Goal: Information Seeking & Learning: Learn about a topic

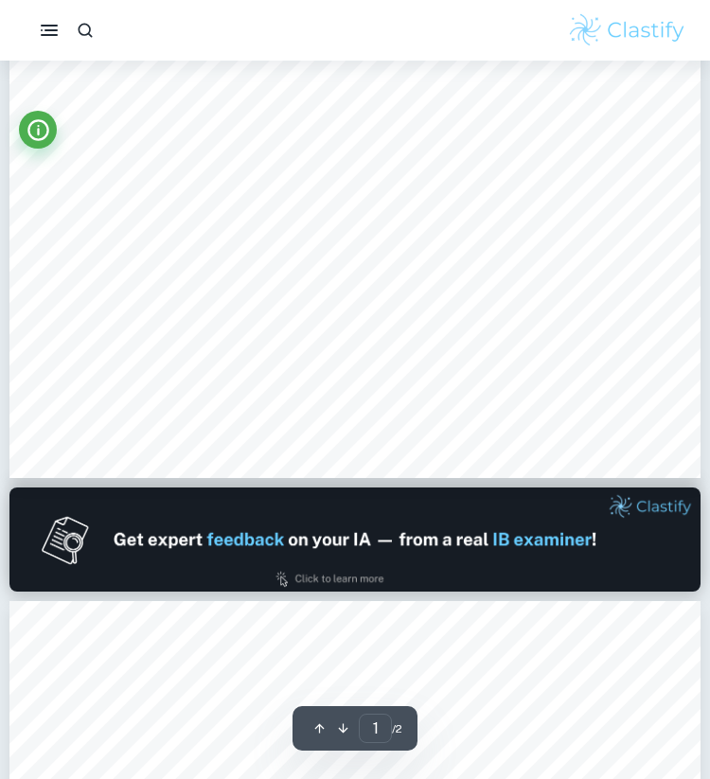
type input "2"
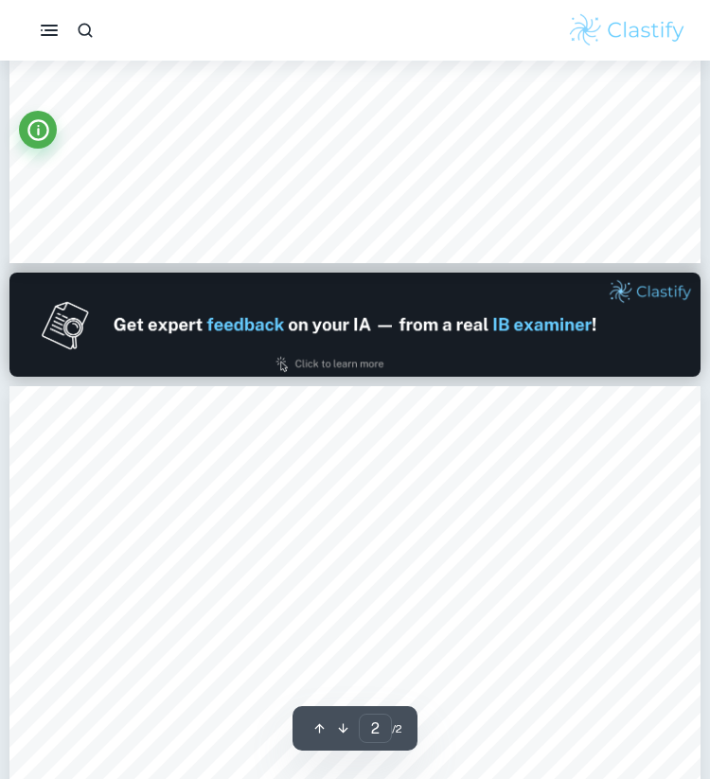
scroll to position [866, 0]
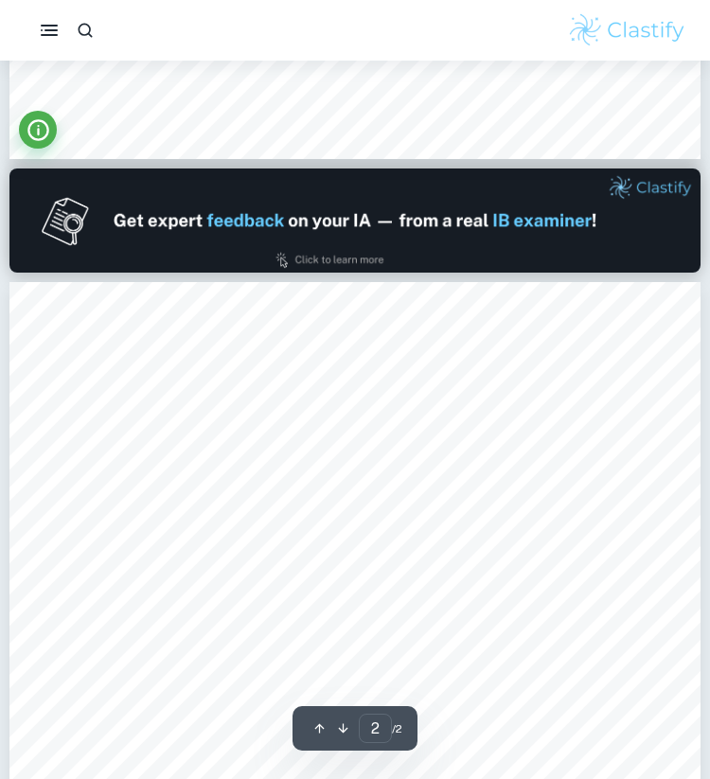
scroll to position [982, 0]
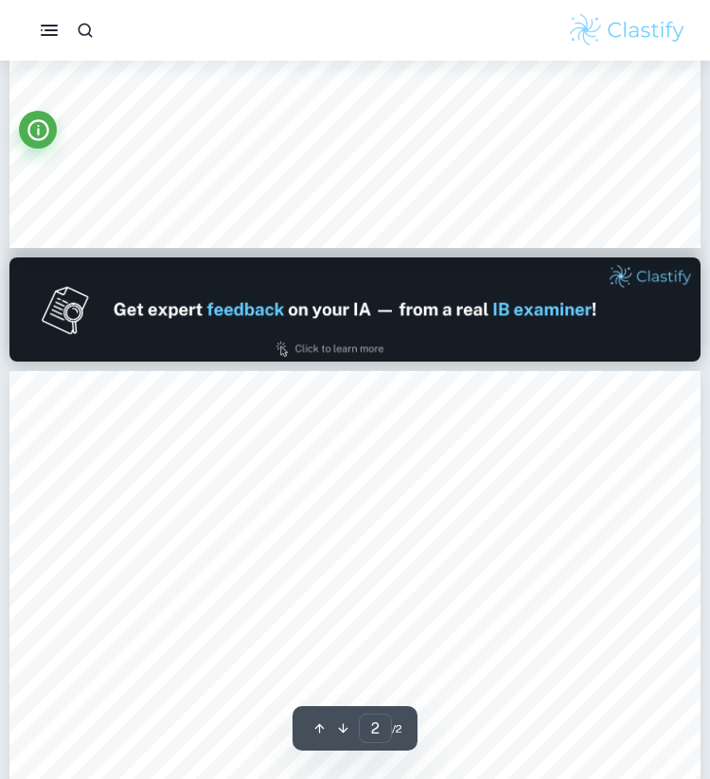
type input "1"
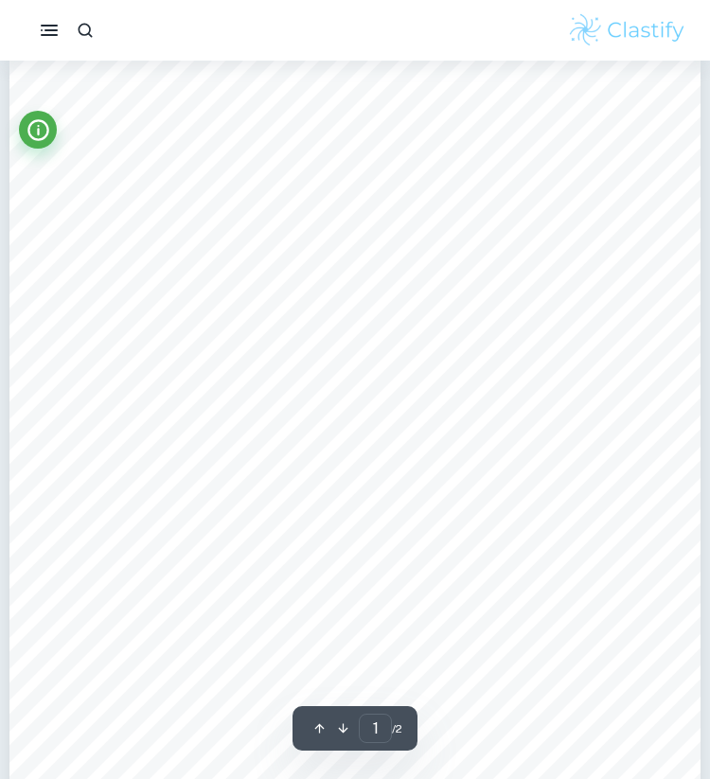
scroll to position [0, 0]
